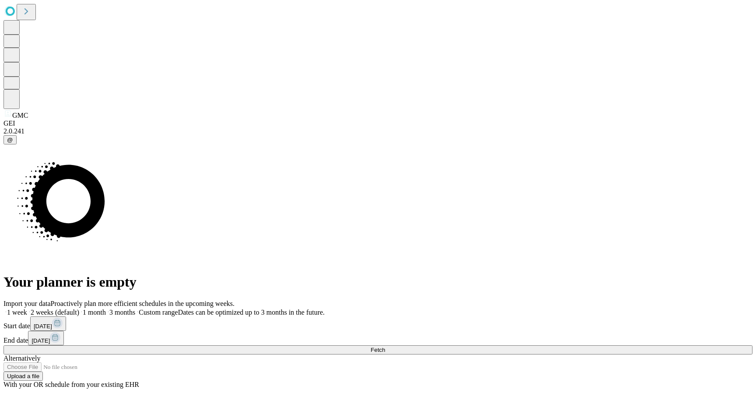
click at [135, 308] on span "3 months" at bounding box center [122, 311] width 26 height 7
click at [546, 345] on button "Fetch" at bounding box center [377, 349] width 749 height 9
